Goal: Task Accomplishment & Management: Complete application form

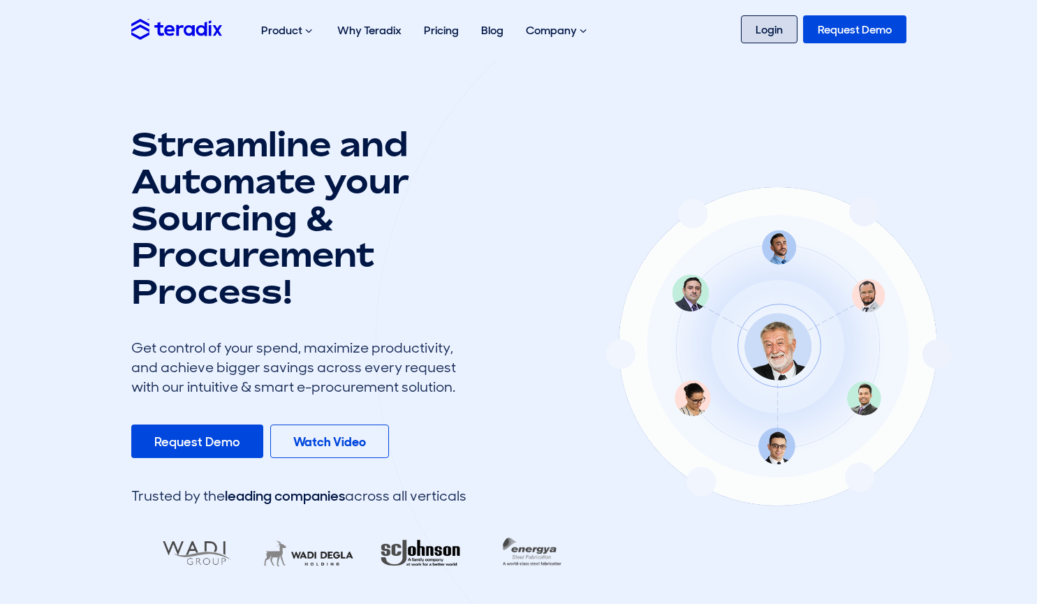
click at [767, 35] on link "Login" at bounding box center [769, 29] width 57 height 28
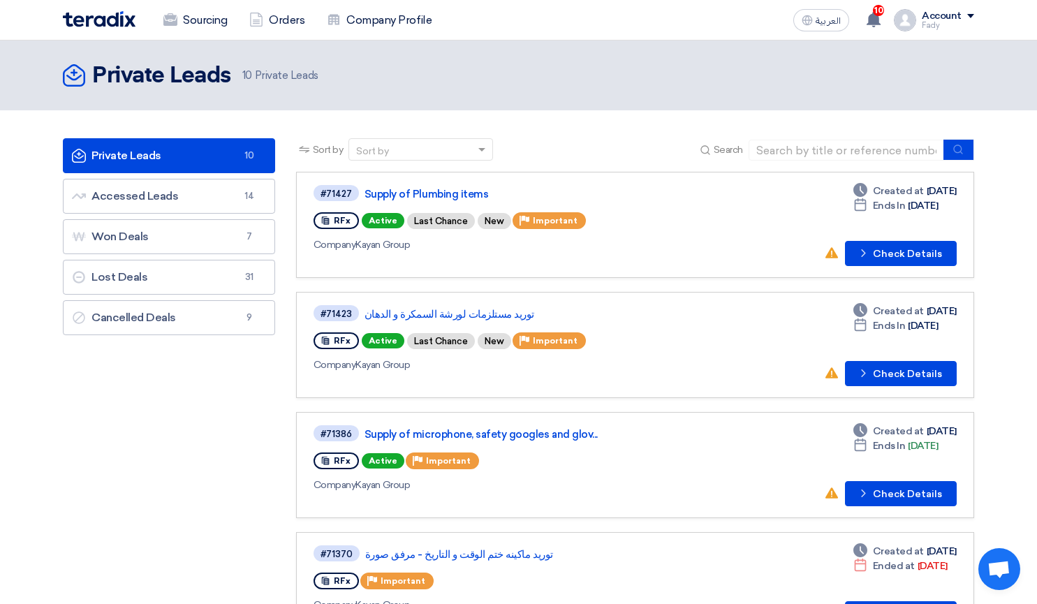
scroll to position [70, 0]
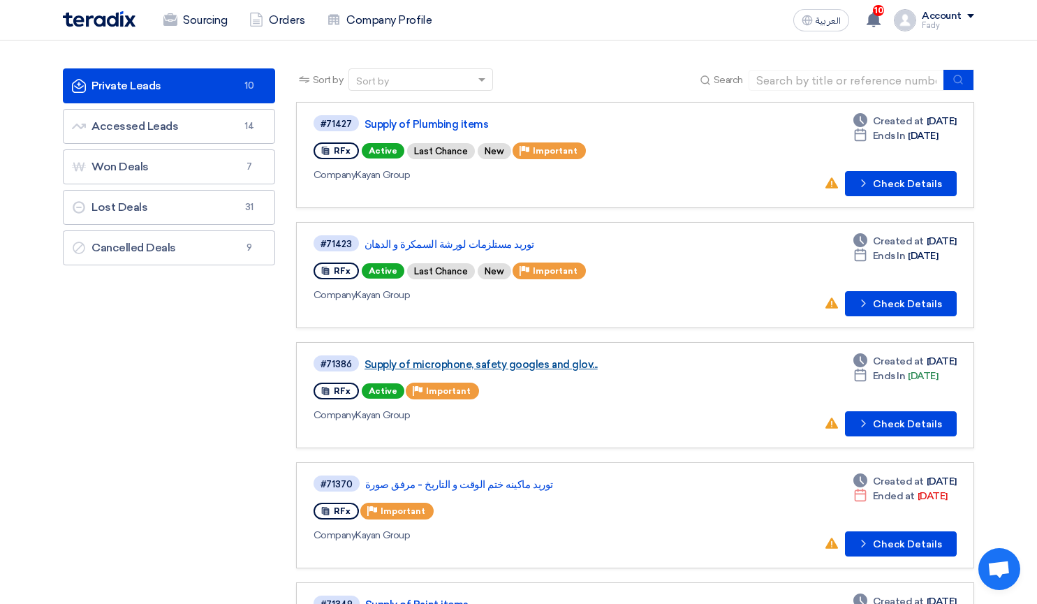
click at [561, 366] on link "Supply of microphone, safety googles and glov..." at bounding box center [539, 364] width 349 height 13
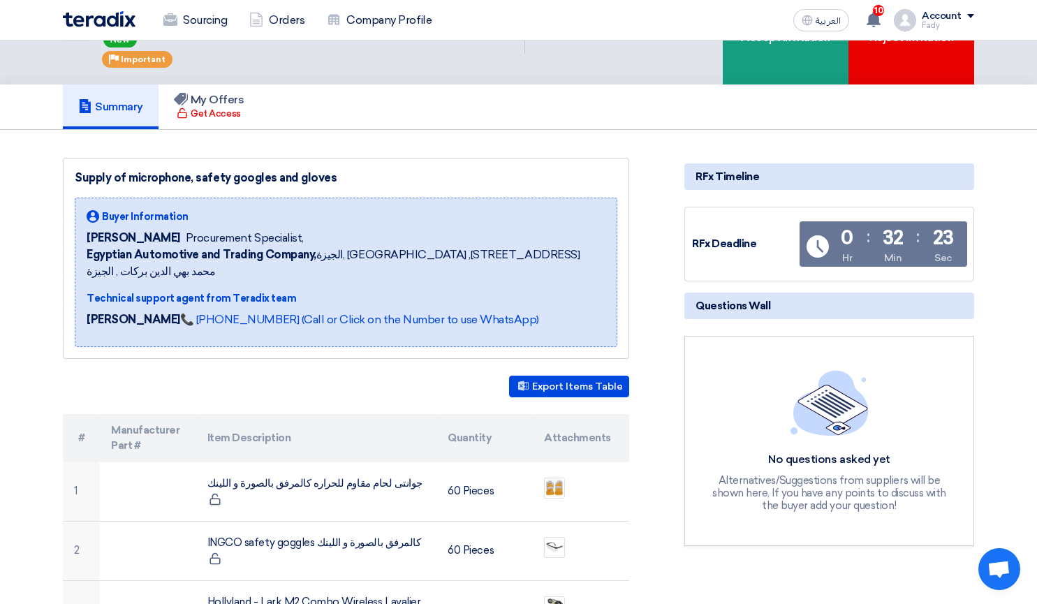
scroll to position [140, 0]
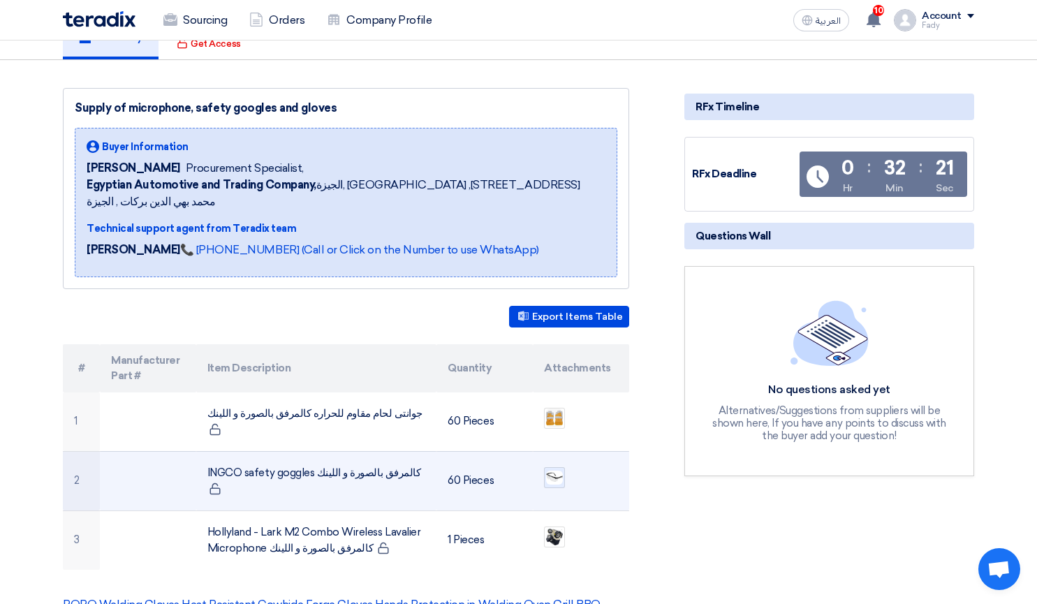
click at [557, 469] on img at bounding box center [555, 477] width 20 height 17
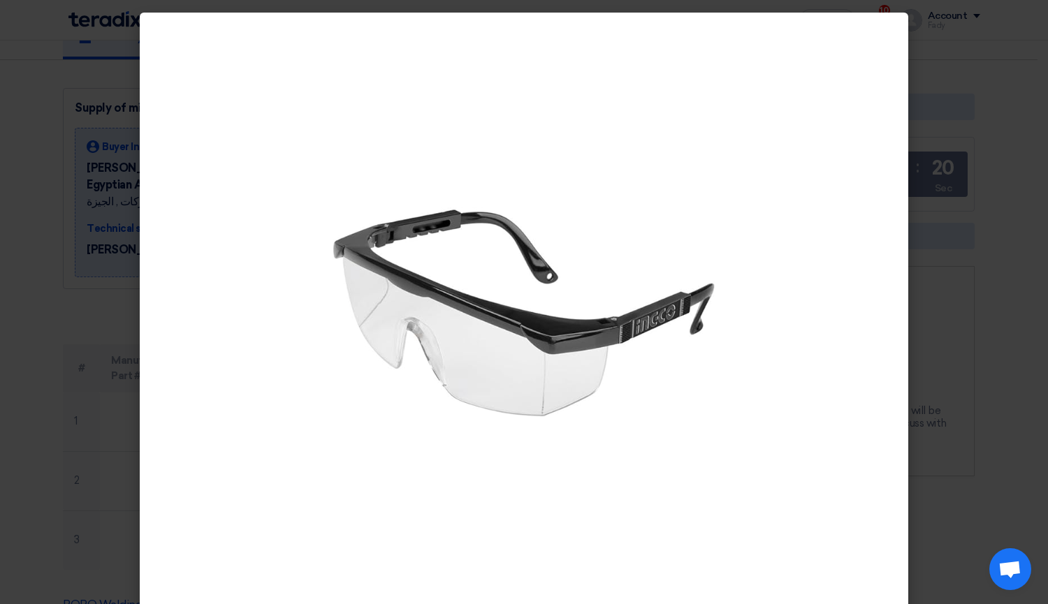
click at [3, 362] on modal-container at bounding box center [524, 302] width 1048 height 604
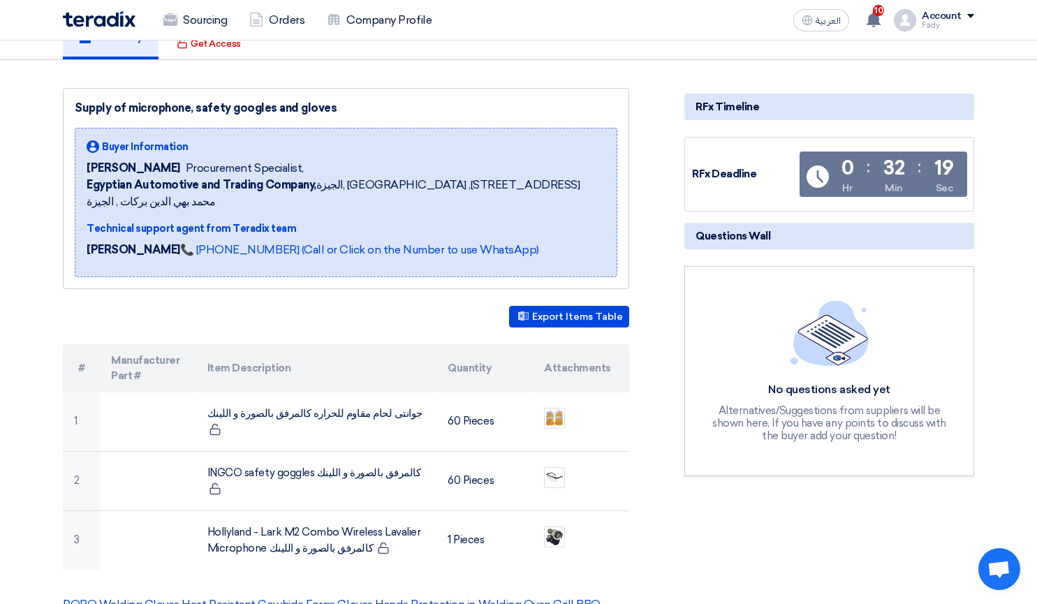
scroll to position [279, 0]
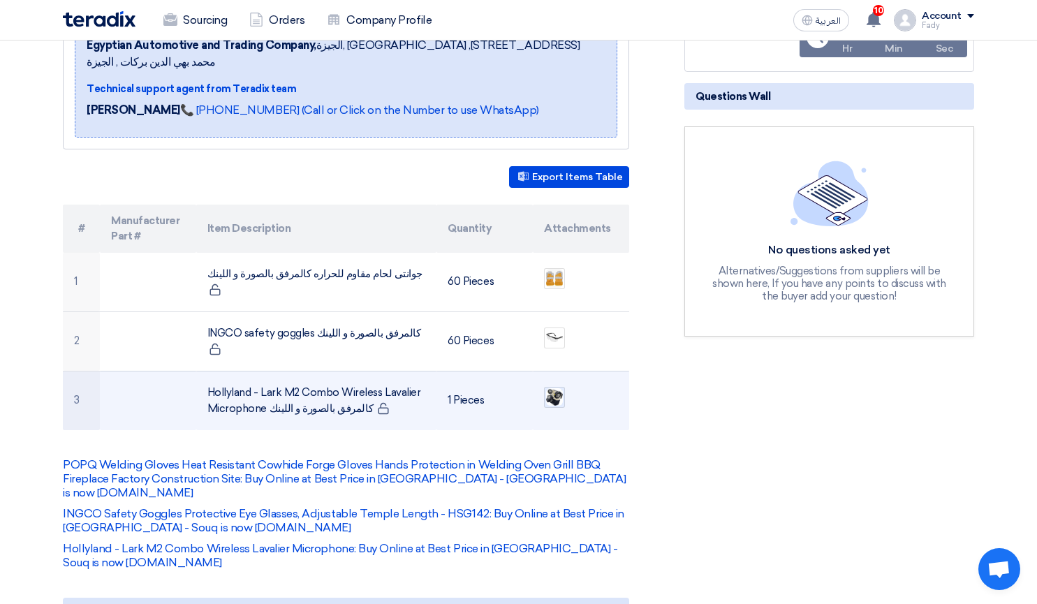
click at [550, 387] on img at bounding box center [555, 397] width 20 height 20
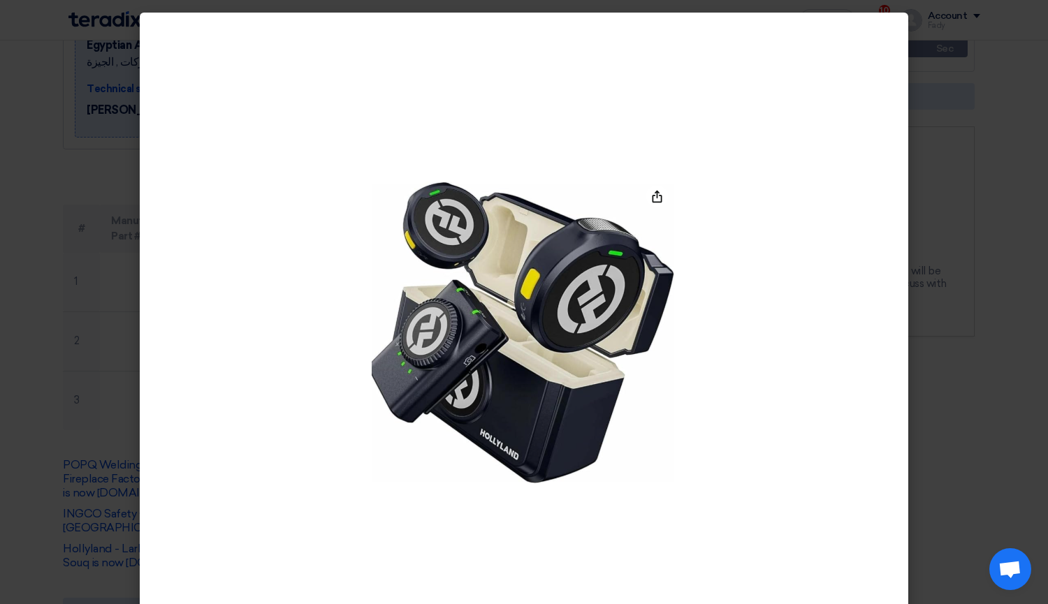
click at [999, 350] on modal-container at bounding box center [524, 302] width 1048 height 604
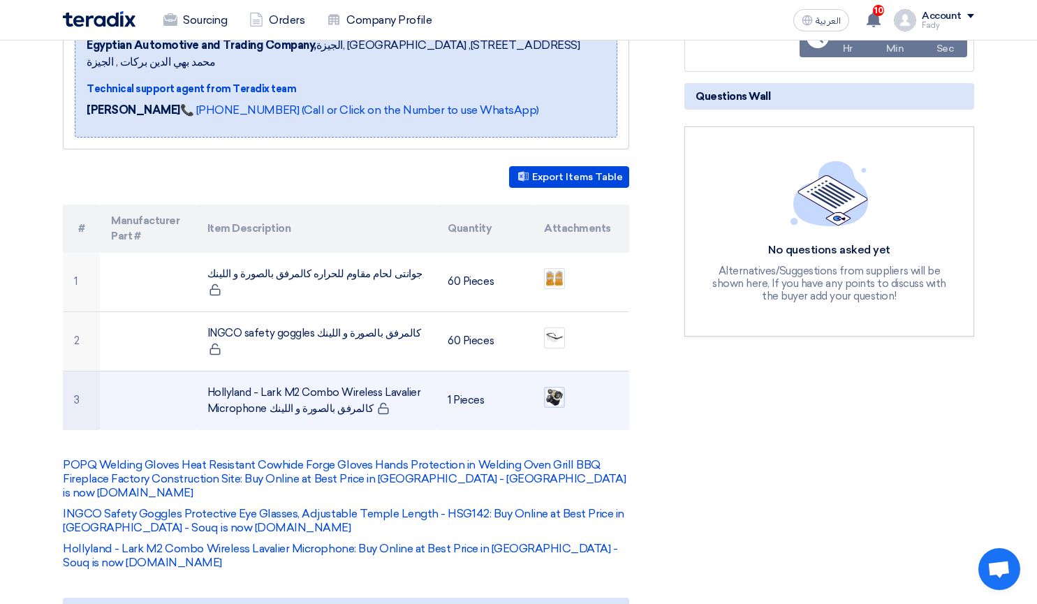
click at [556, 387] on img at bounding box center [555, 397] width 20 height 20
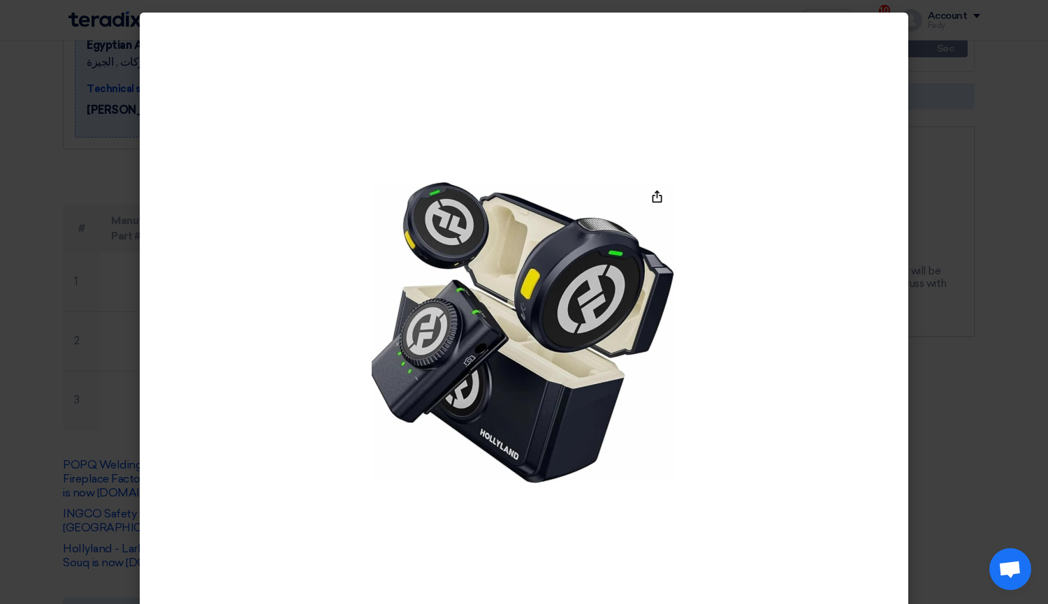
click at [958, 328] on modal-container at bounding box center [524, 302] width 1048 height 604
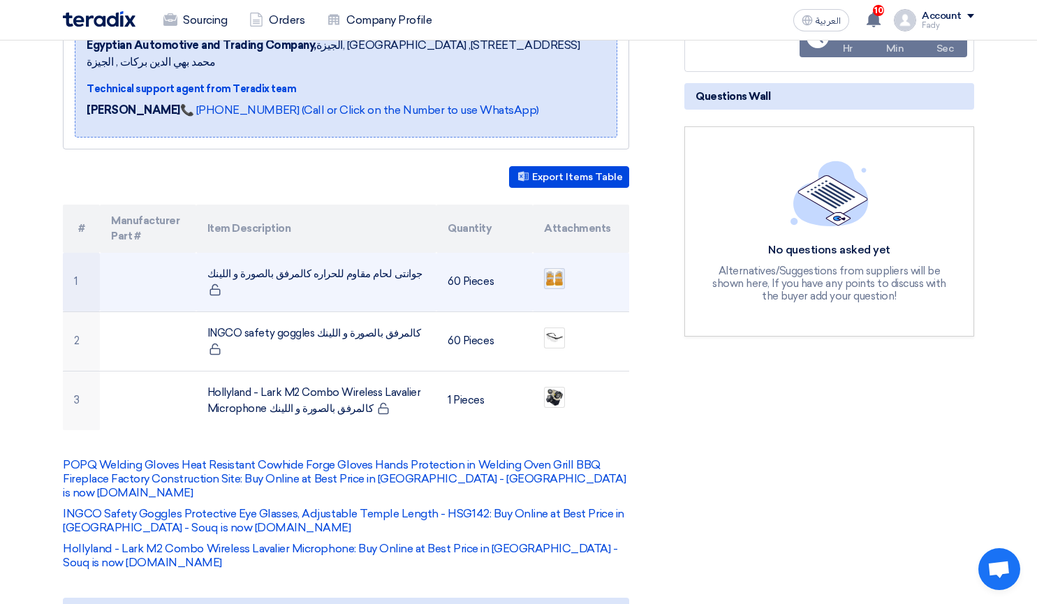
click at [557, 267] on img at bounding box center [555, 278] width 20 height 22
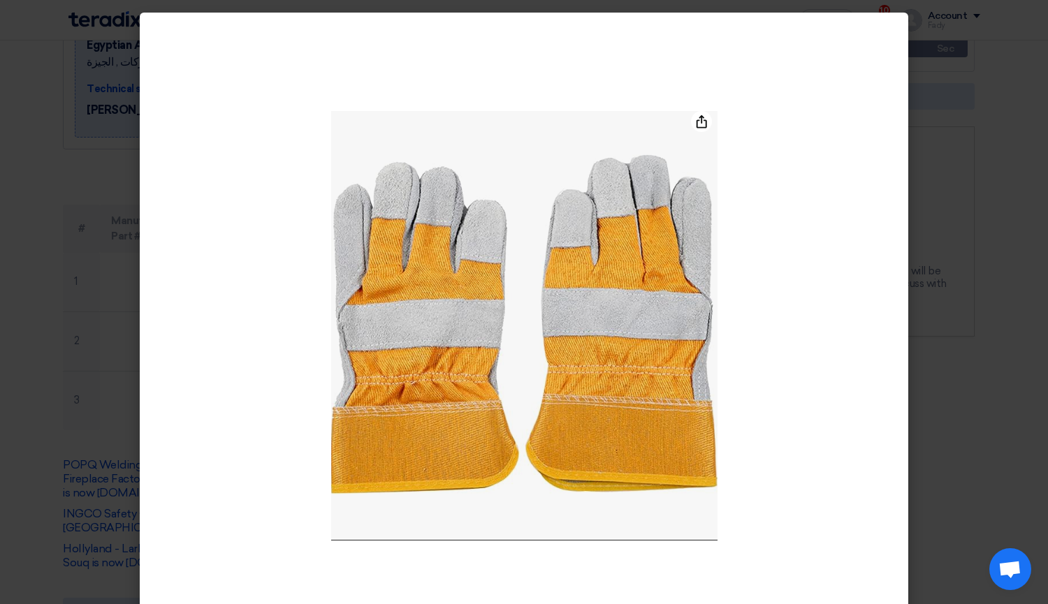
click at [937, 281] on modal-container at bounding box center [524, 302] width 1048 height 604
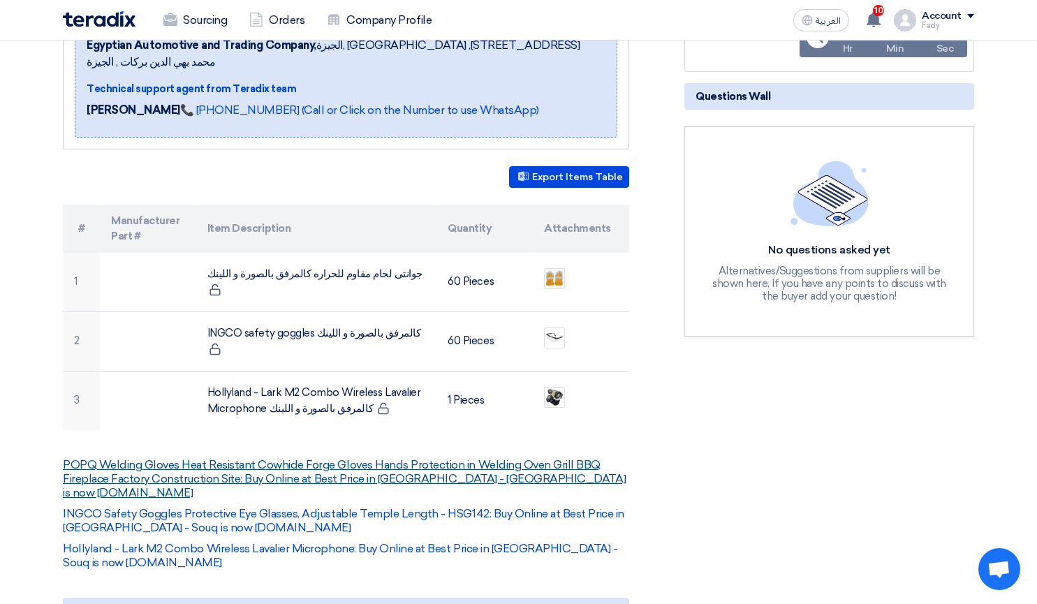
click at [198, 458] on link "POPQ Welding Gloves Heat Resistant Cowhide Forge Gloves Hands Protection in Wel…" at bounding box center [344, 478] width 563 height 41
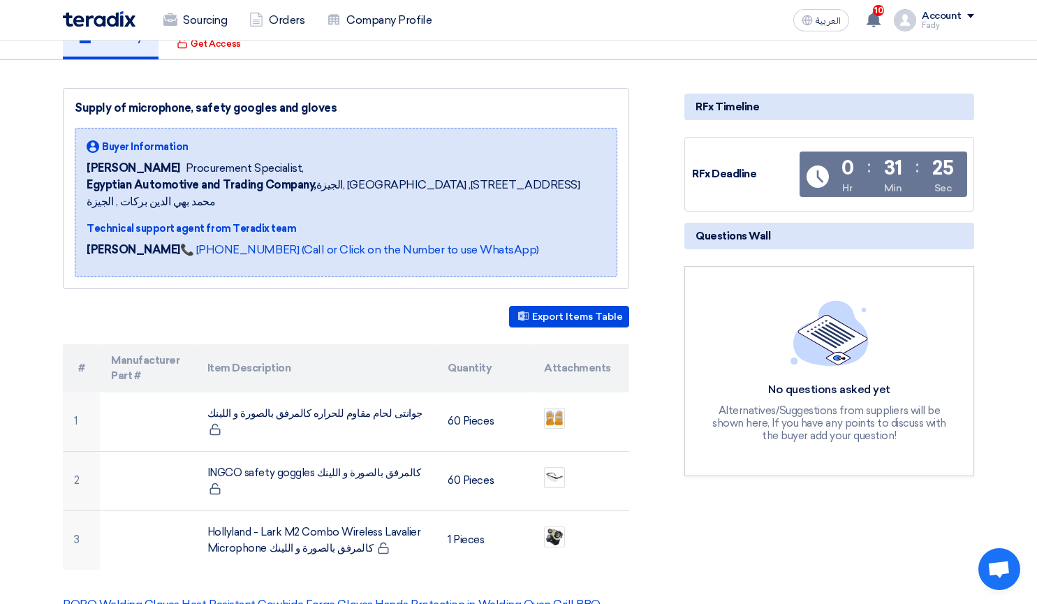
scroll to position [0, 0]
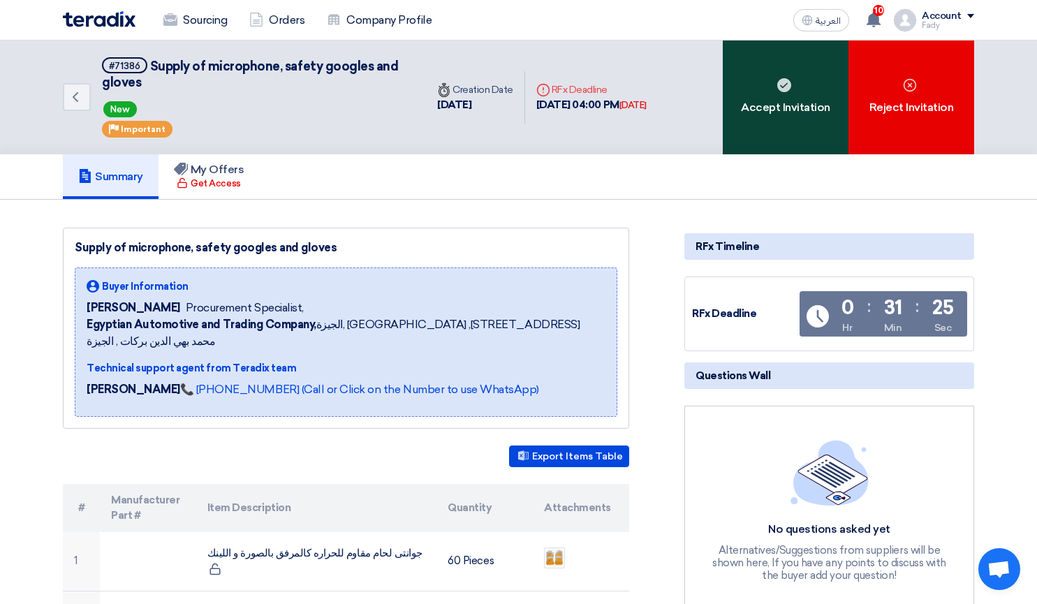
click at [780, 114] on div "Accept Invitation" at bounding box center [786, 98] width 126 height 114
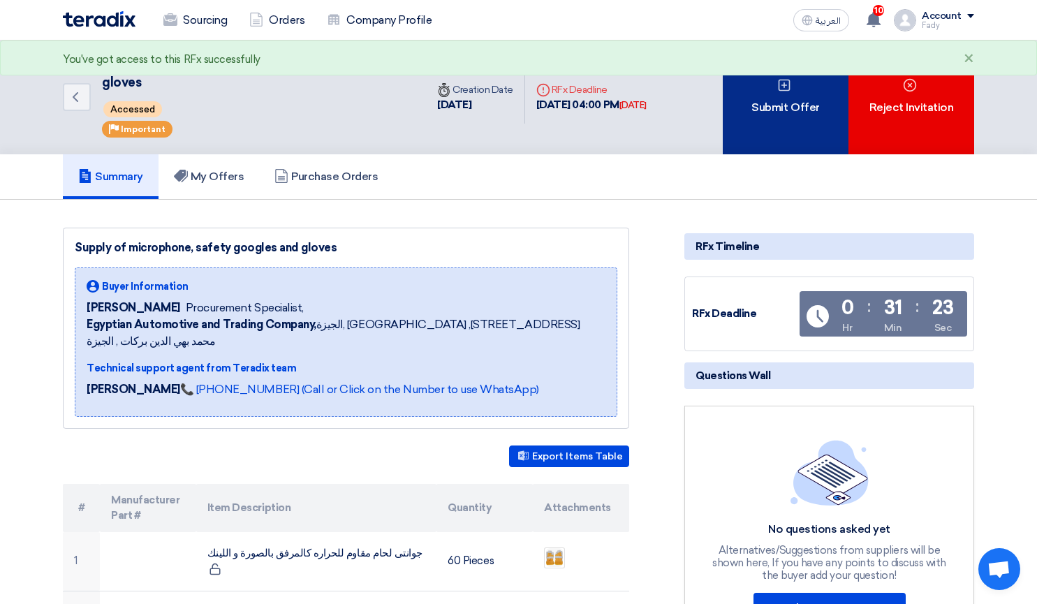
click at [776, 78] on div "Submit Offer" at bounding box center [786, 98] width 126 height 114
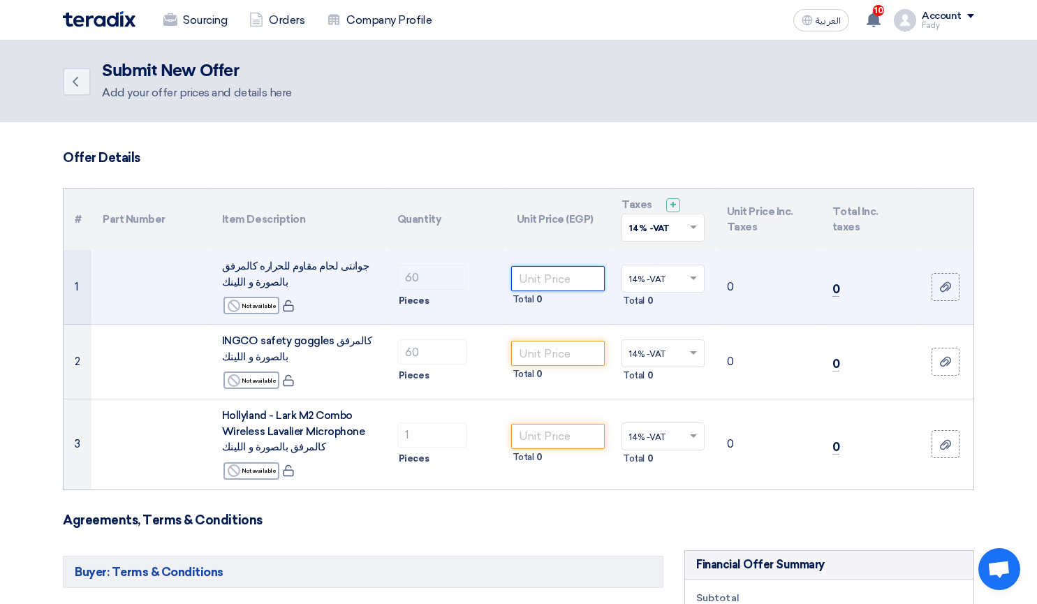
click at [566, 284] on input "number" at bounding box center [558, 278] width 94 height 25
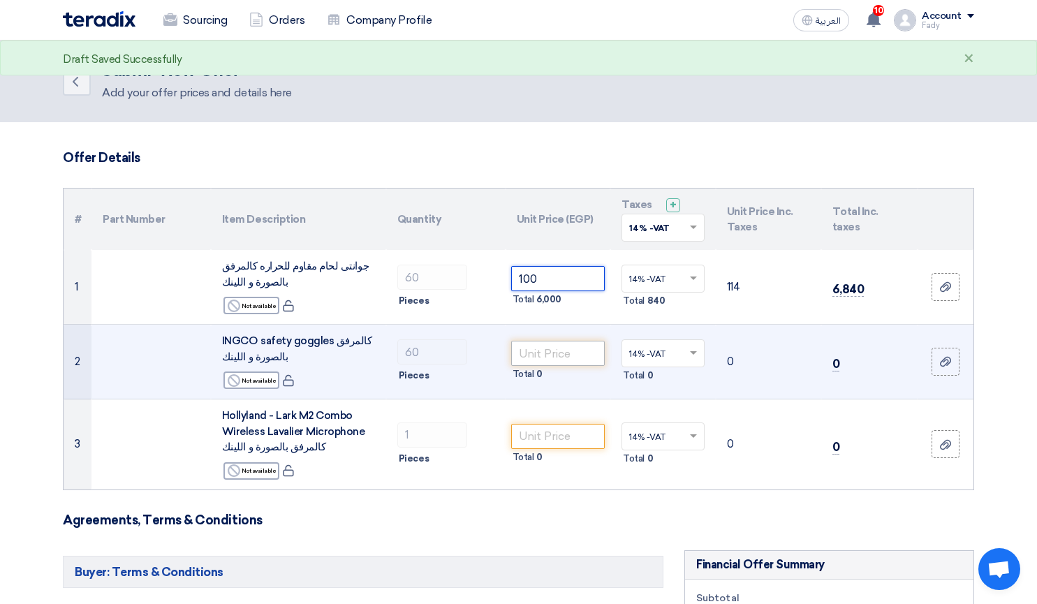
type input "100"
click at [564, 350] on input "number" at bounding box center [558, 353] width 94 height 25
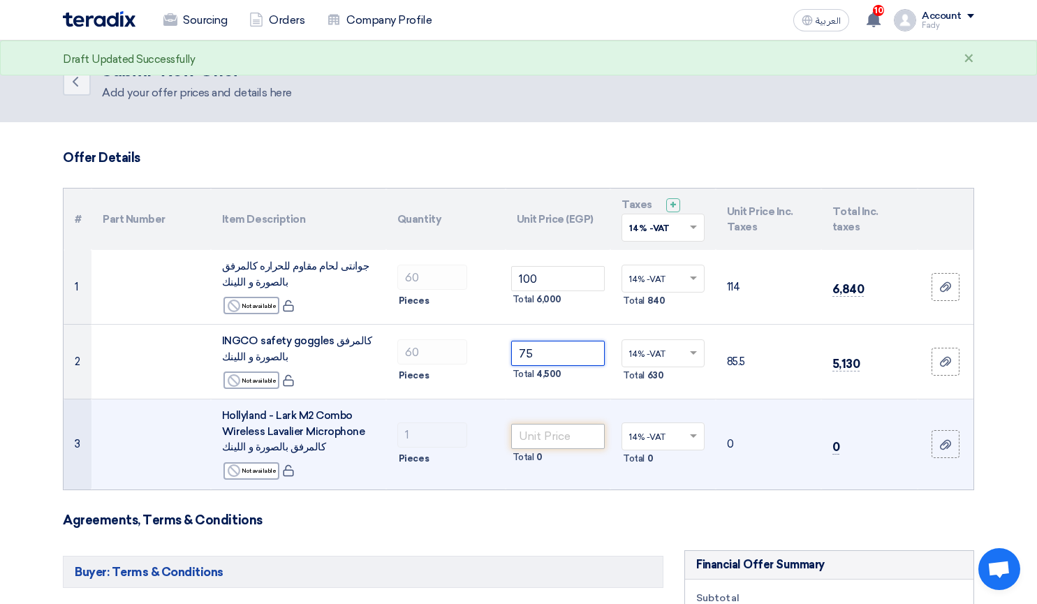
type input "75"
click at [552, 434] on input "number" at bounding box center [558, 436] width 94 height 25
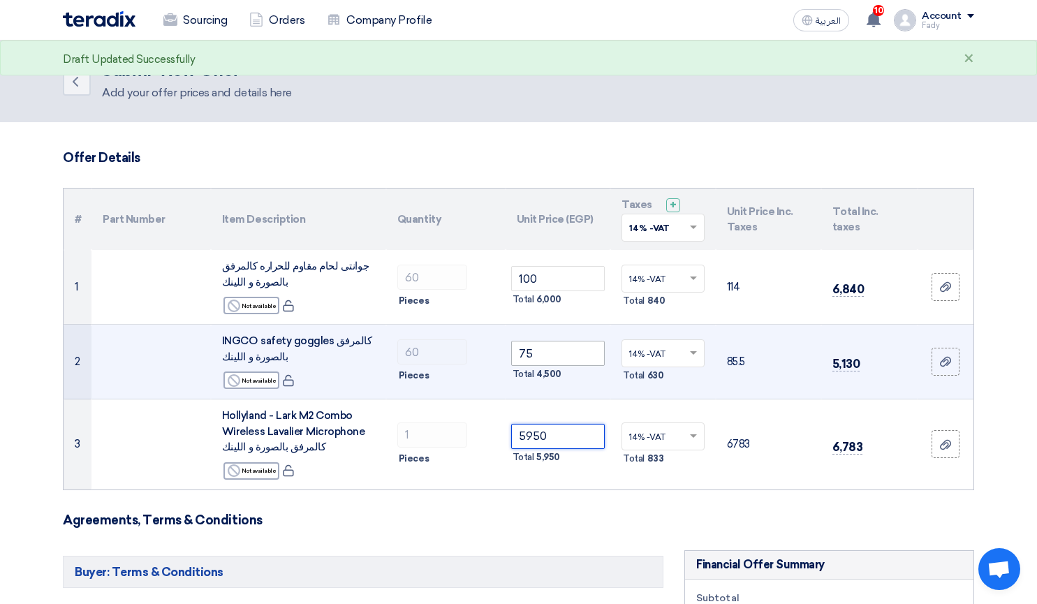
type input "5950"
drag, startPoint x: 531, startPoint y: 355, endPoint x: 479, endPoint y: 346, distance: 52.6
click at [479, 346] on tr "2 INGCO safety goggles كالمرفق بالصورة و اللينك Reject Not available 60 75 ×" at bounding box center [519, 362] width 910 height 75
type input "8"
type input "75"
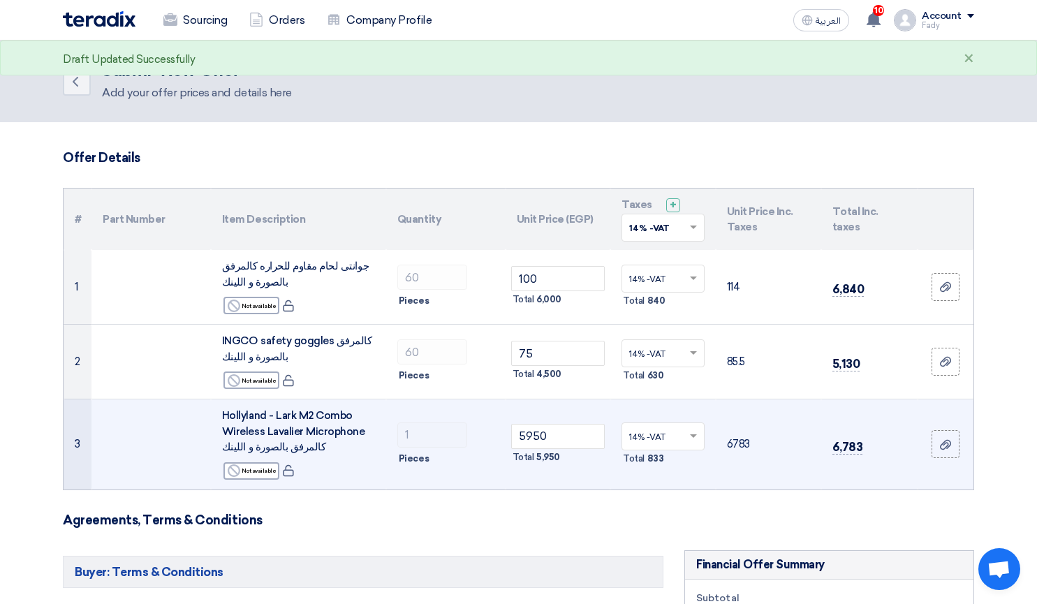
click at [470, 420] on td "1 Pieces" at bounding box center [445, 444] width 119 height 90
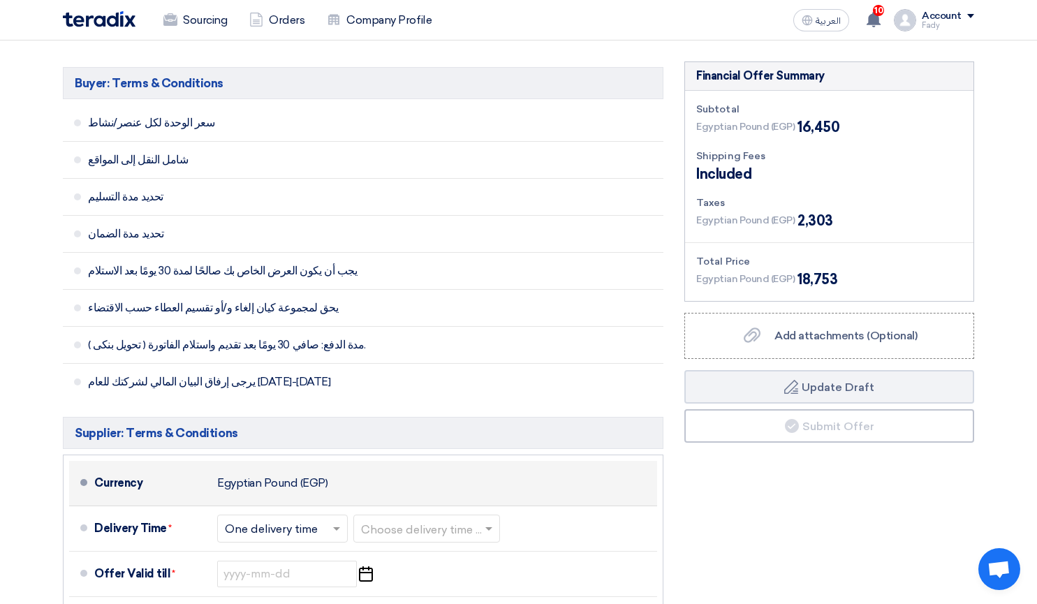
scroll to position [559, 0]
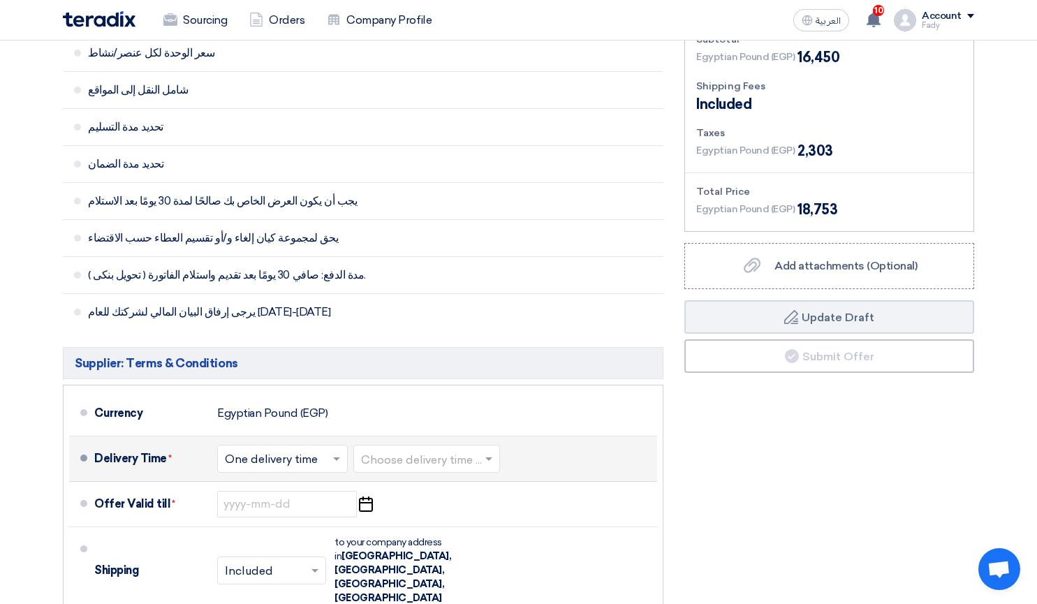
click at [399, 453] on input "text" at bounding box center [427, 460] width 133 height 20
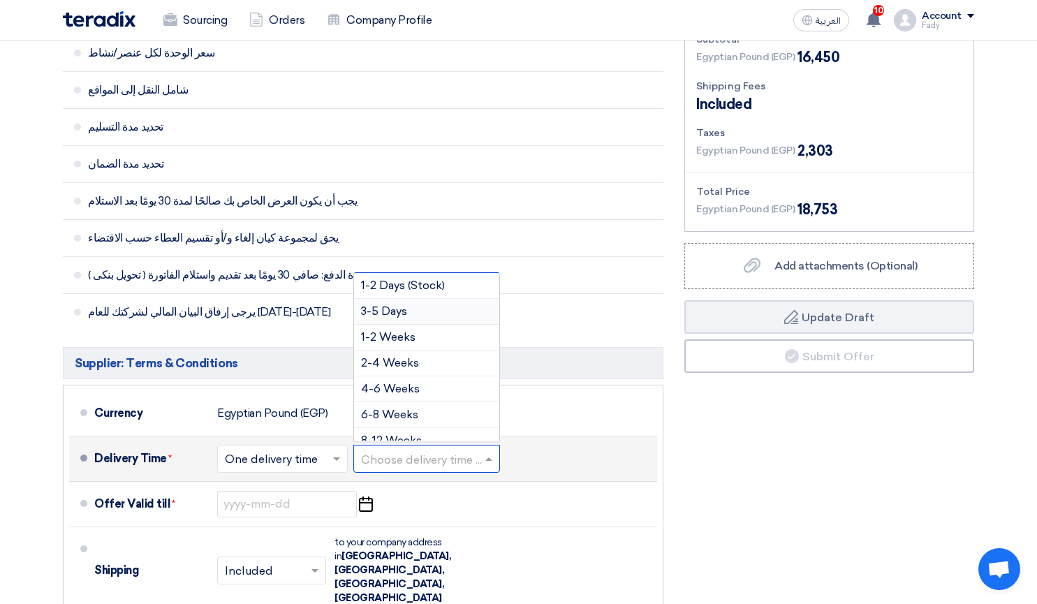
click at [407, 311] on span "3-5 Days" at bounding box center [384, 310] width 46 height 13
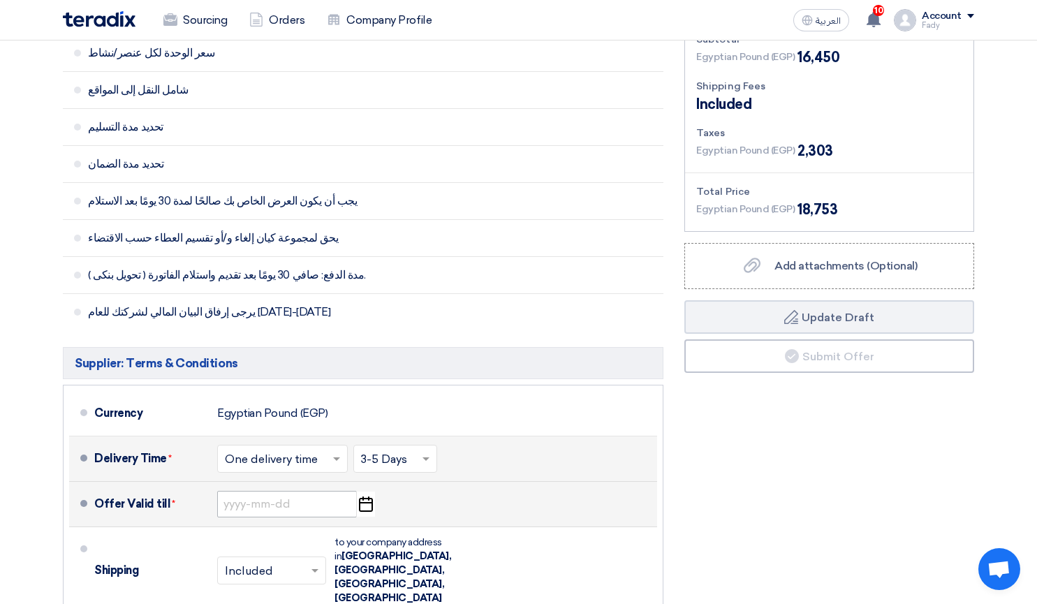
click at [313, 492] on div "Offer Valid till * Pick a date" at bounding box center [372, 504] width 557 height 34
click at [284, 510] on input at bounding box center [287, 504] width 140 height 27
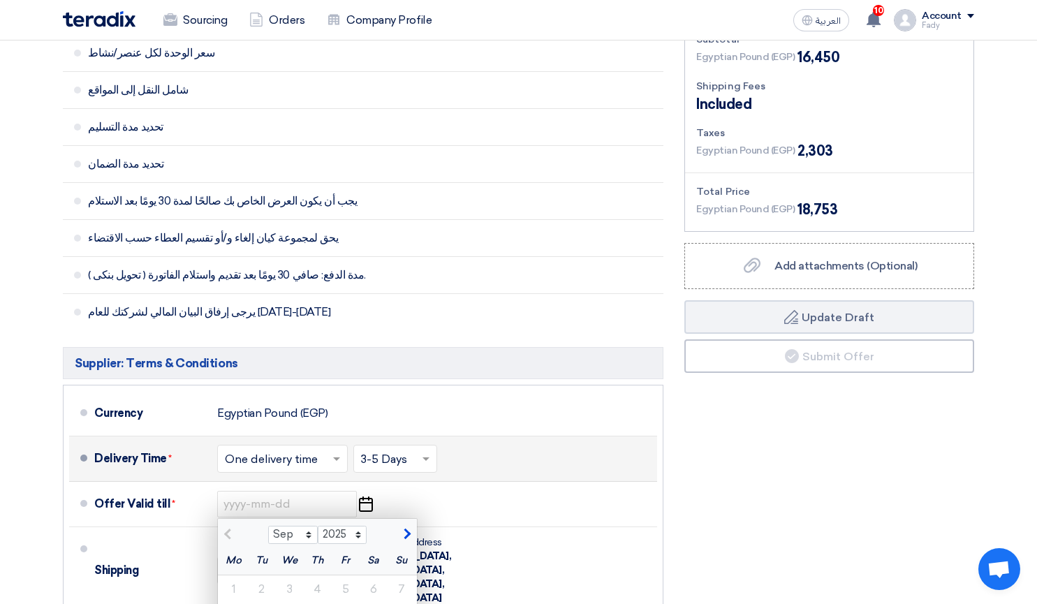
scroll to position [838, 0]
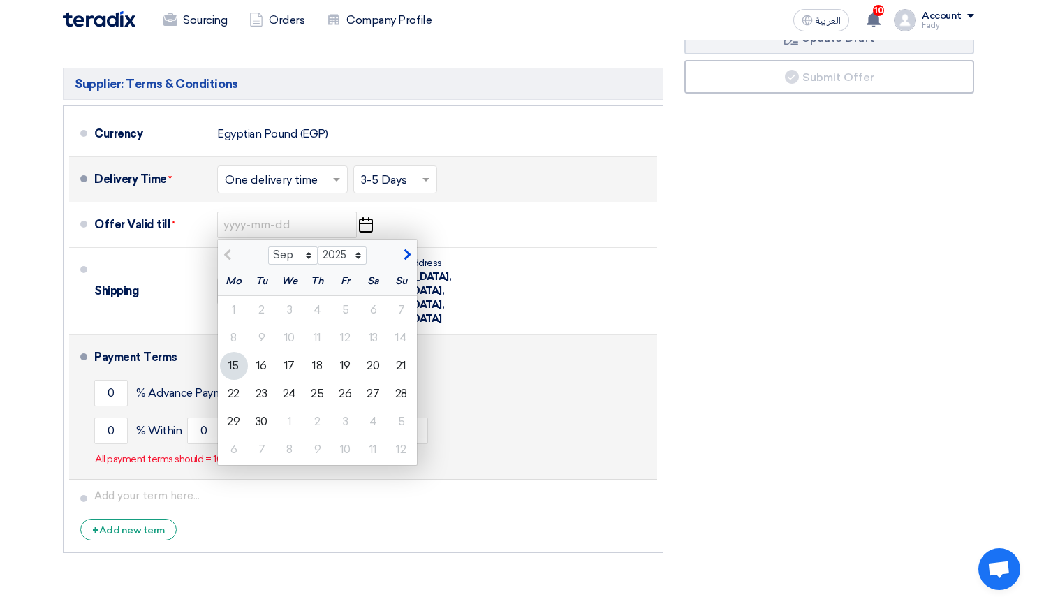
click at [265, 420] on div "30" at bounding box center [262, 422] width 28 height 28
type input "9/30/2025"
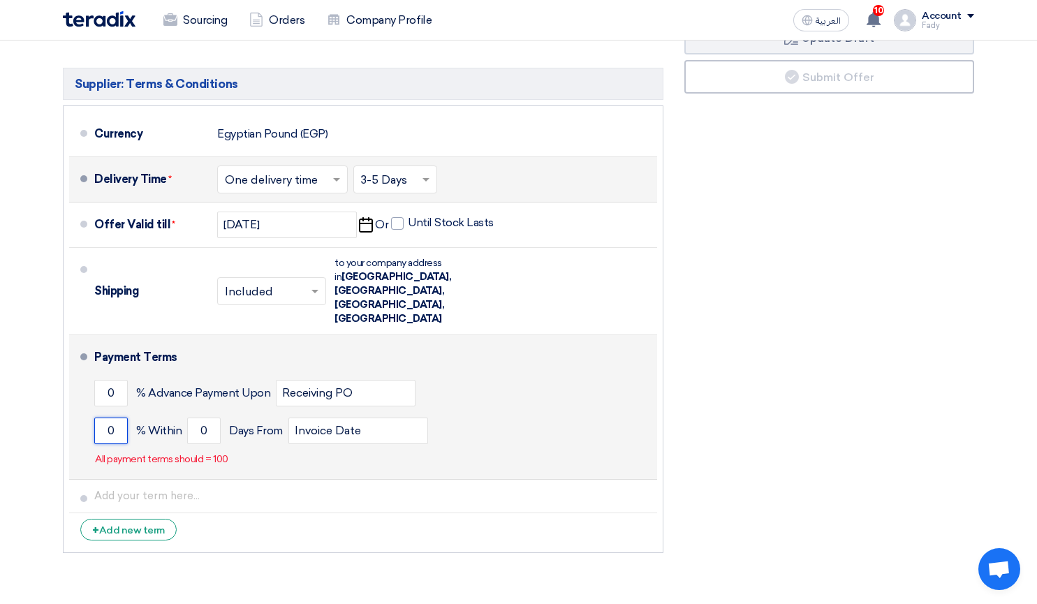
drag, startPoint x: 127, startPoint y: 381, endPoint x: 159, endPoint y: 367, distance: 34.8
click at [112, 418] on input "0" at bounding box center [111, 431] width 34 height 27
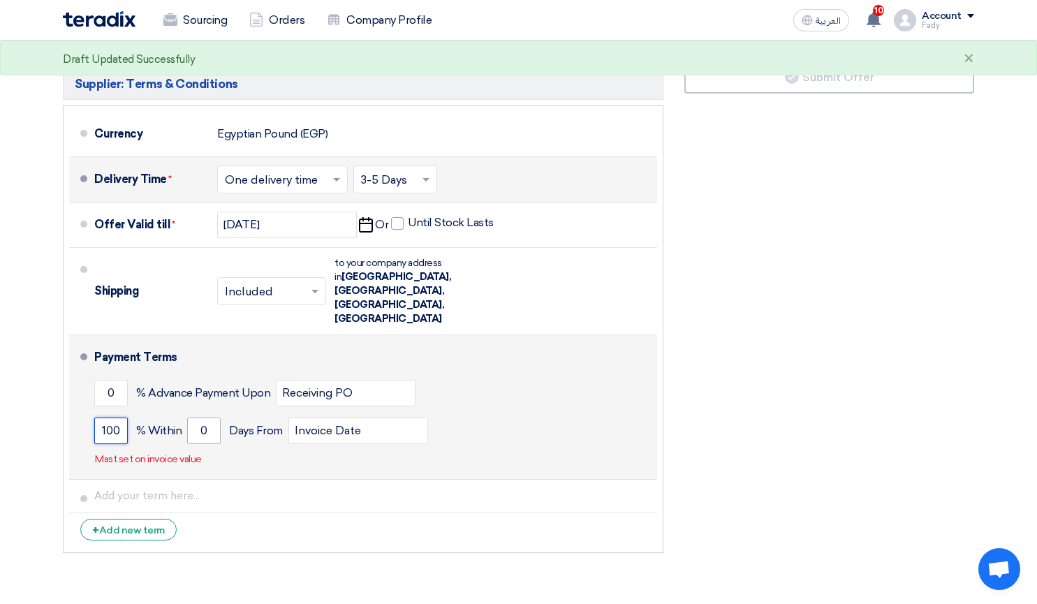
type input "100"
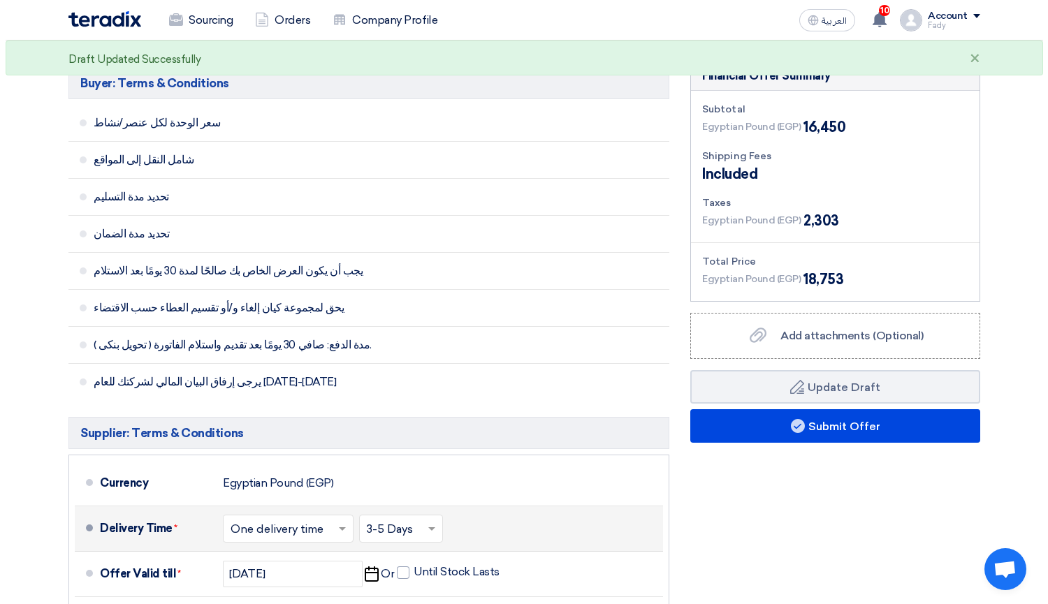
scroll to position [349, 0]
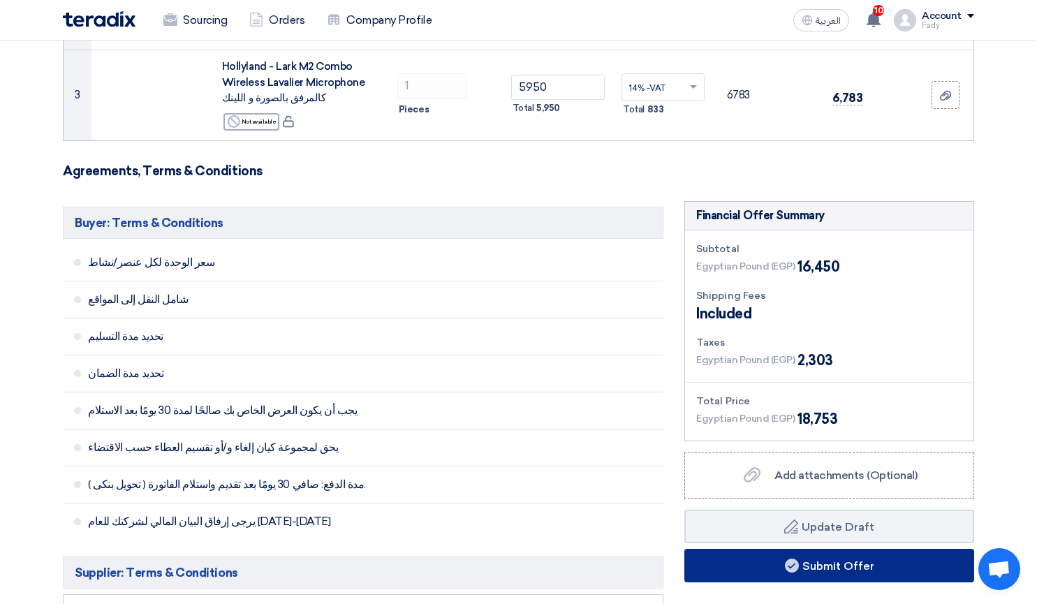
type input "30"
click at [844, 567] on button "Submit Offer" at bounding box center [829, 566] width 290 height 34
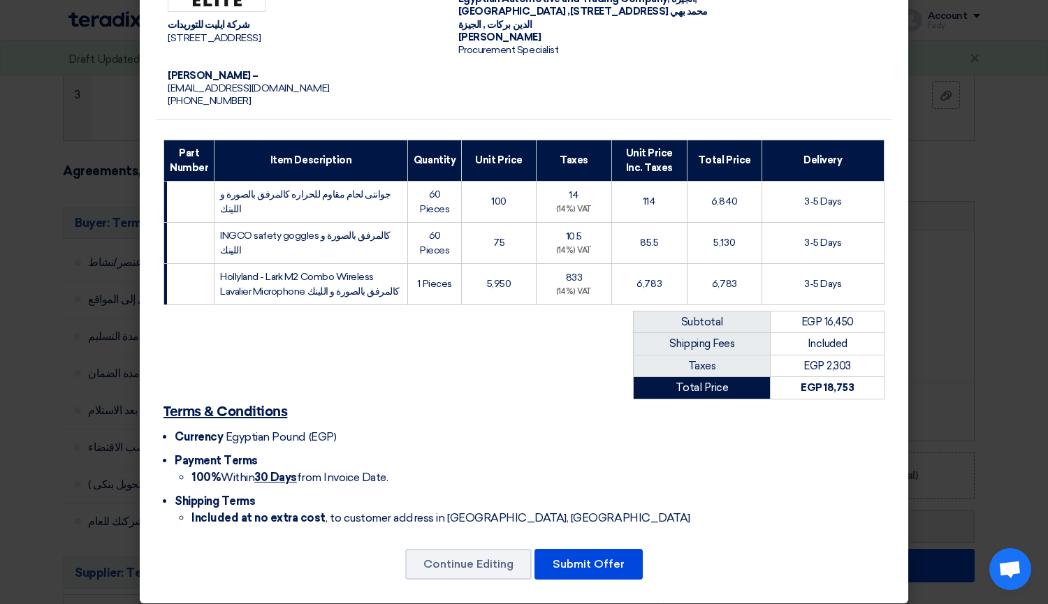
scroll to position [151, 0]
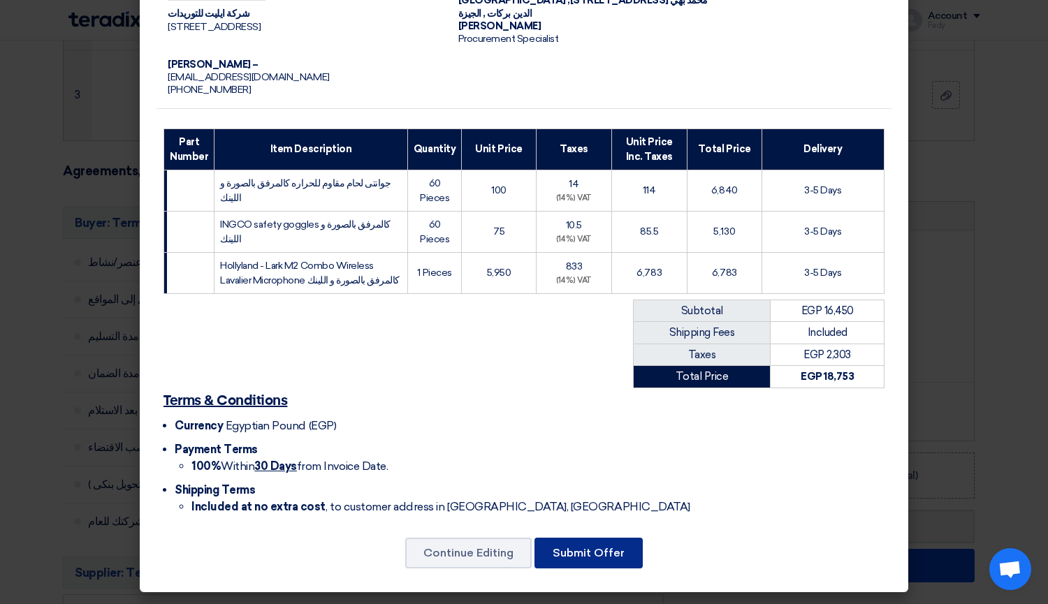
click at [582, 555] on button "Submit Offer" at bounding box center [588, 553] width 108 height 31
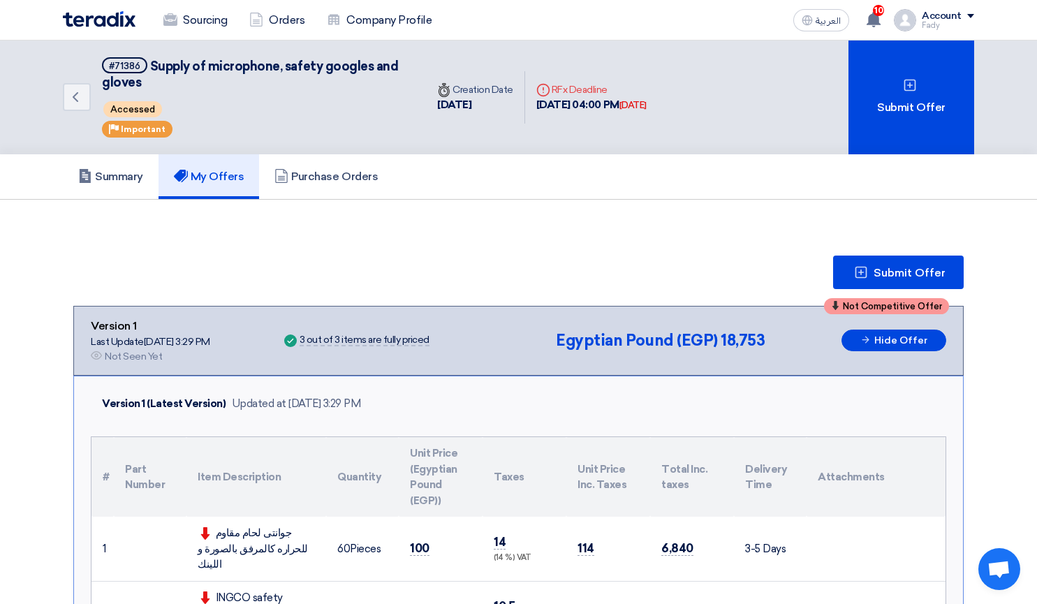
click at [125, 27] on div "Sourcing Orders Company Profile" at bounding box center [336, 20] width 547 height 31
click at [119, 24] on img at bounding box center [99, 19] width 73 height 16
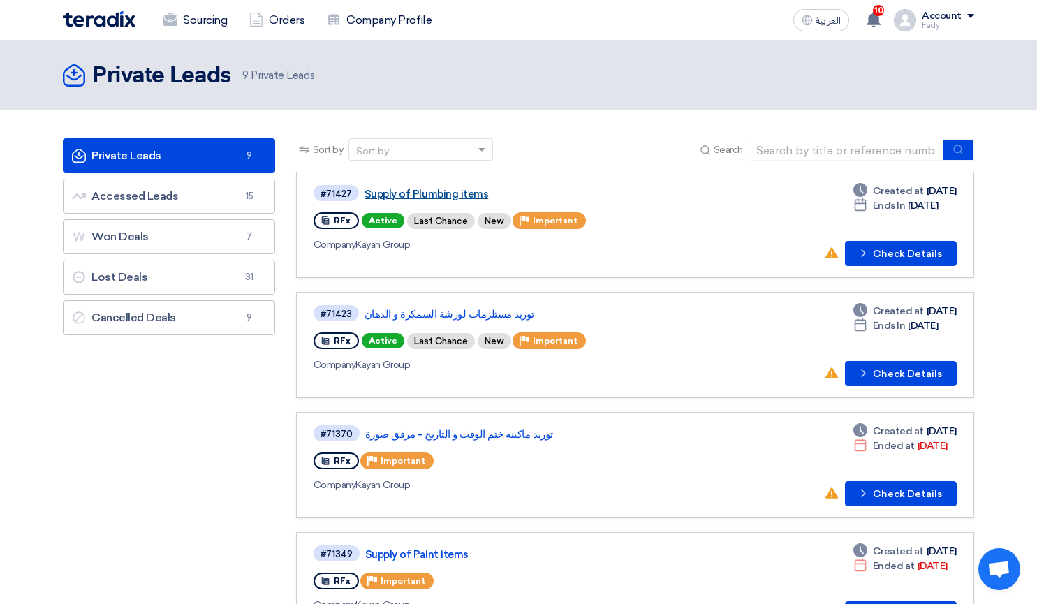
click at [469, 193] on link "Supply of Plumbing items" at bounding box center [539, 194] width 349 height 13
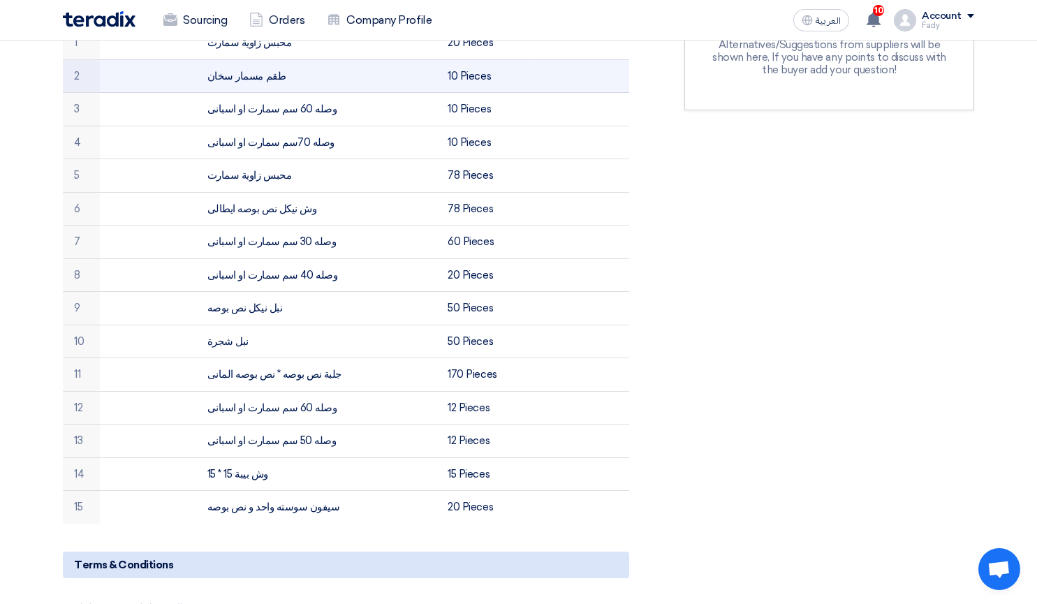
scroll to position [279, 0]
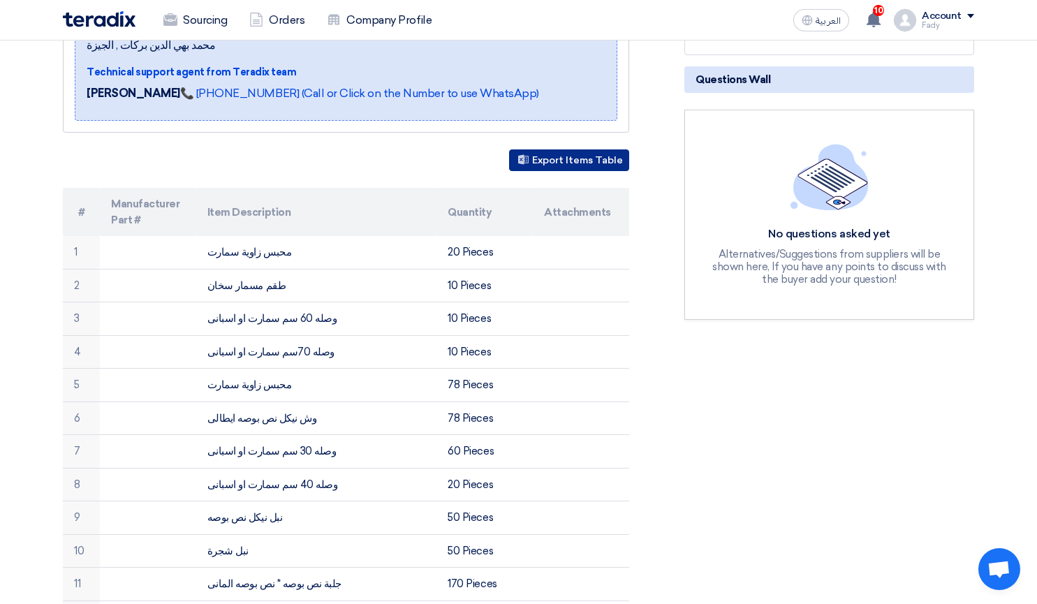
click at [544, 149] on button "Export Items Table" at bounding box center [569, 160] width 120 height 22
